Goal: Information Seeking & Learning: Learn about a topic

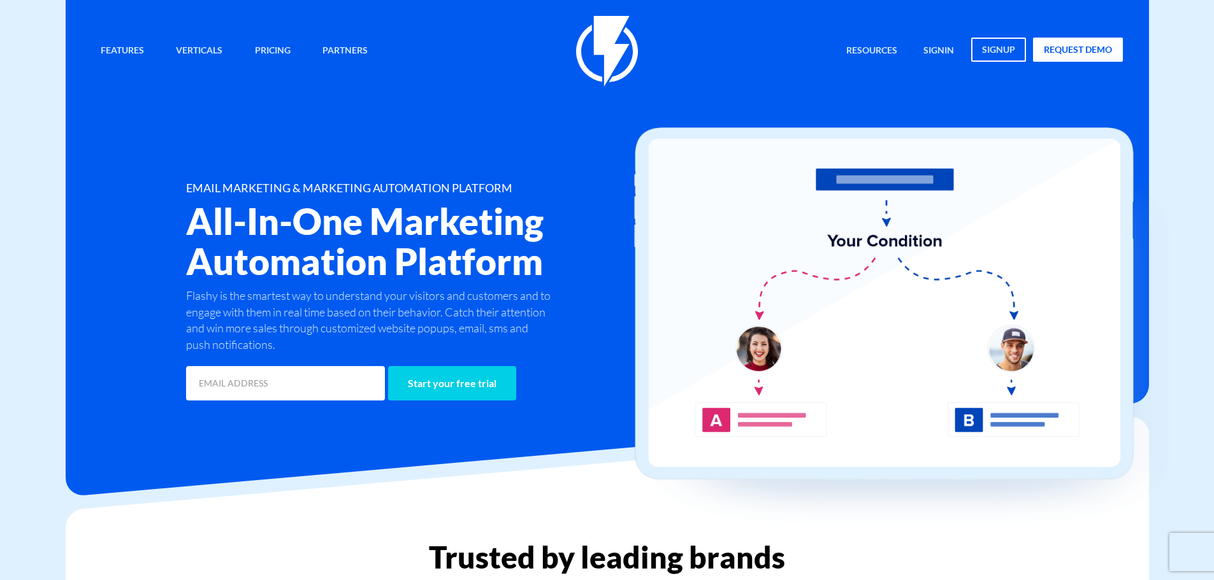
drag, startPoint x: 0, startPoint y: 351, endPoint x: 12, endPoint y: 350, distance: 12.1
click at [78, 255] on div "Features Marketing Automation Convert, Enagage And Retain Your Customers Email …" at bounding box center [607, 202] width 1083 height 404
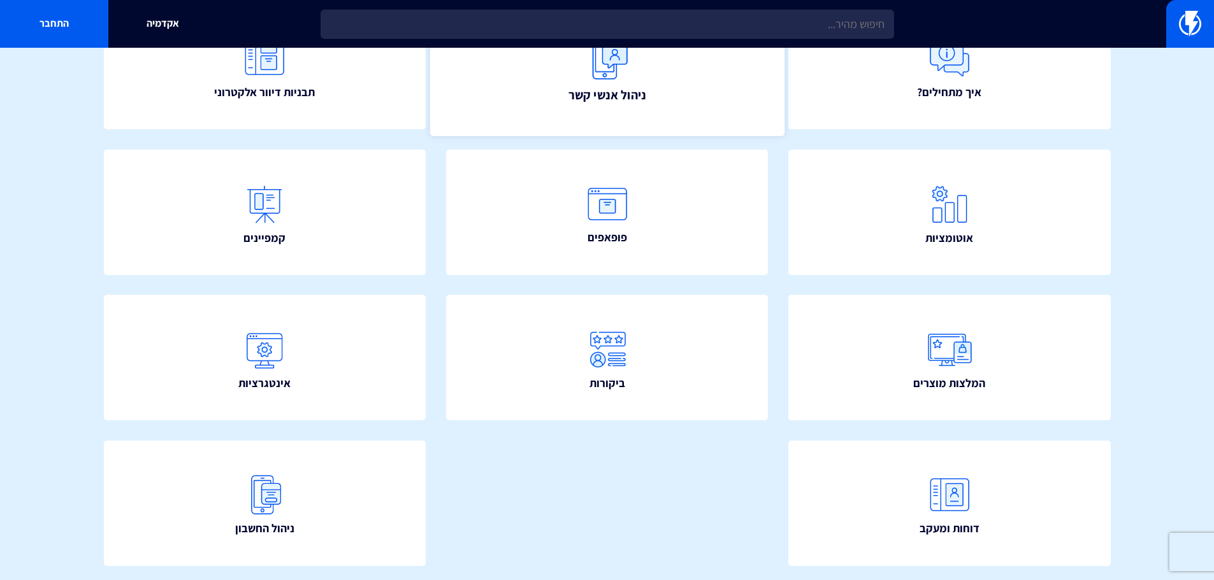
scroll to position [191, 0]
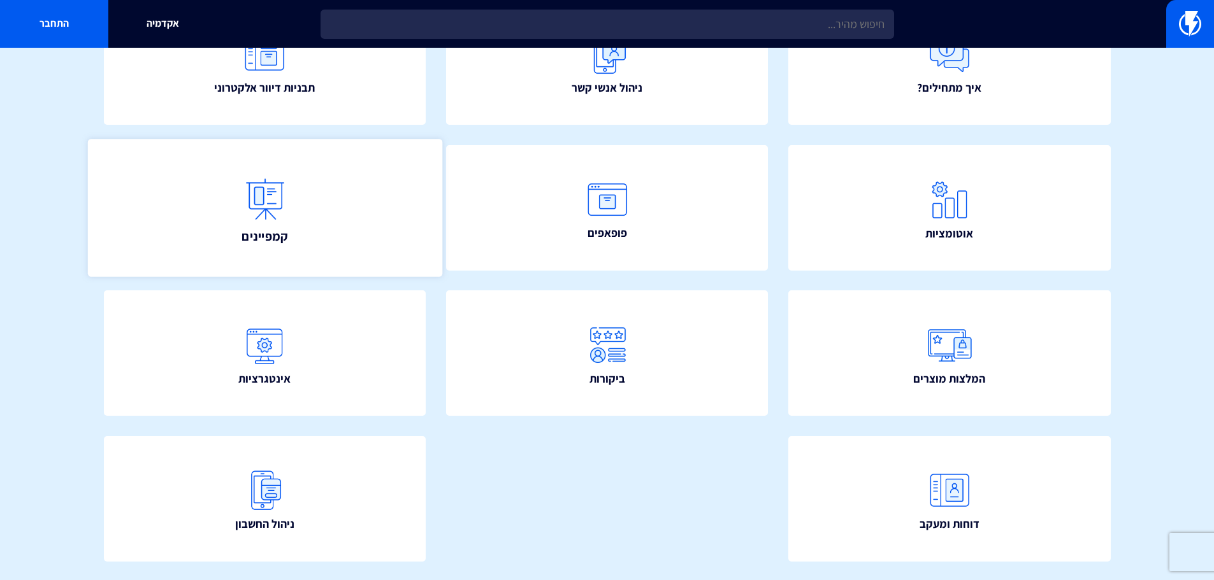
click at [343, 197] on link "קמפיינים" at bounding box center [264, 208] width 354 height 138
